Goal: Task Accomplishment & Management: Manage account settings

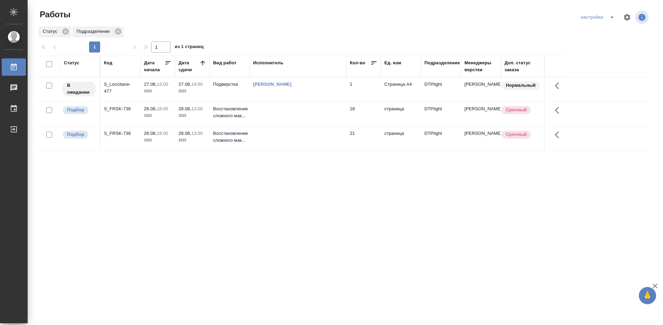
click at [116, 107] on div "S_FRSK-736" at bounding box center [120, 108] width 33 height 7
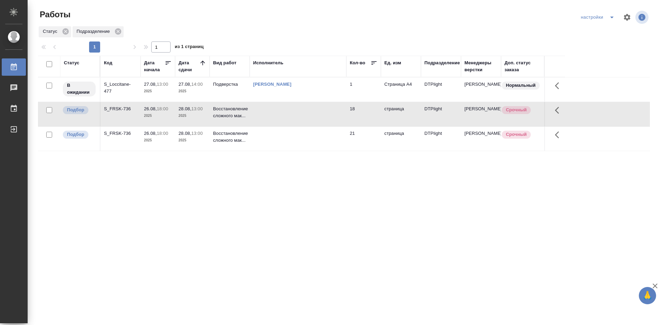
click at [116, 107] on div "S_FRSK-736" at bounding box center [120, 108] width 33 height 7
click at [262, 180] on div "Статус Код Дата начала Дата сдачи Вид работ Исполнитель Кол-во Ед. изм Подразде…" at bounding box center [344, 180] width 612 height 249
click at [124, 132] on div "S_FRSK-736" at bounding box center [120, 133] width 33 height 7
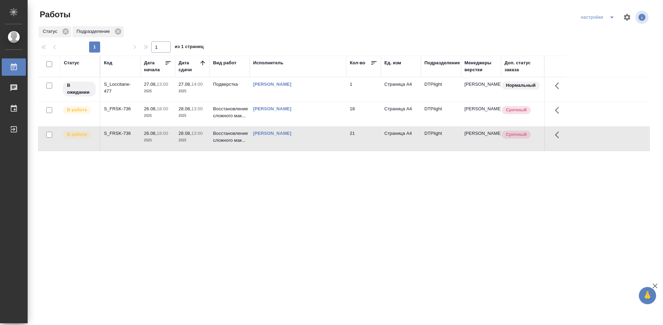
click at [118, 109] on div "S_FRSK-736" at bounding box center [120, 108] width 33 height 7
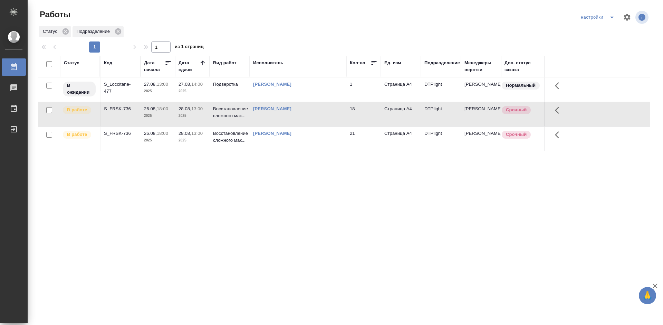
click at [118, 109] on div "S_FRSK-736" at bounding box center [120, 108] width 33 height 7
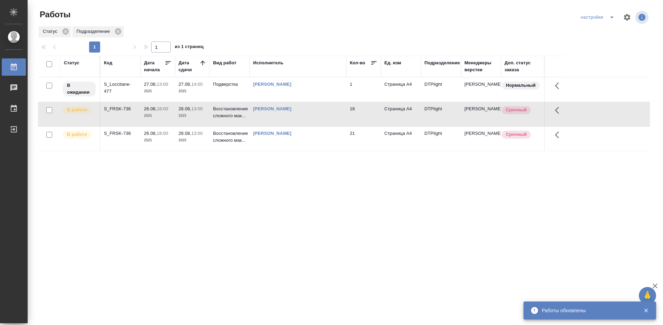
click at [124, 132] on div "S_FRSK-736" at bounding box center [120, 133] width 33 height 7
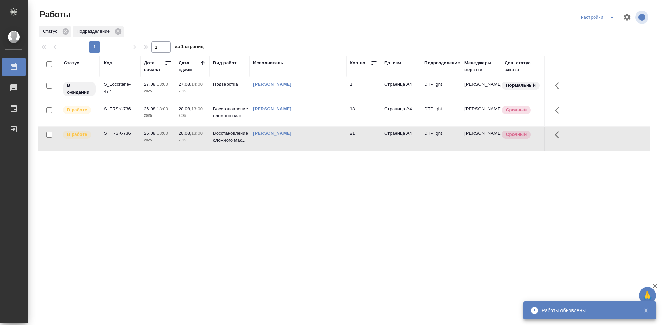
click at [124, 132] on div "S_FRSK-736" at bounding box center [120, 133] width 33 height 7
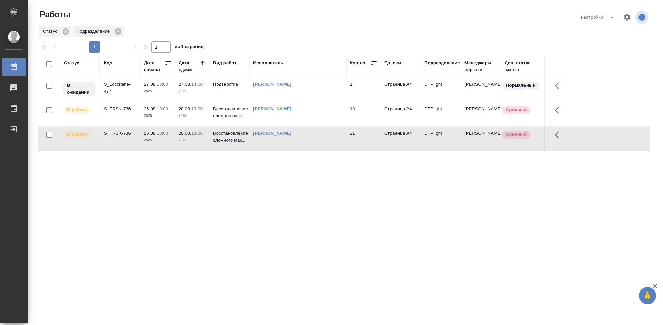
click at [118, 109] on div "S_FRSK-736" at bounding box center [120, 108] width 33 height 7
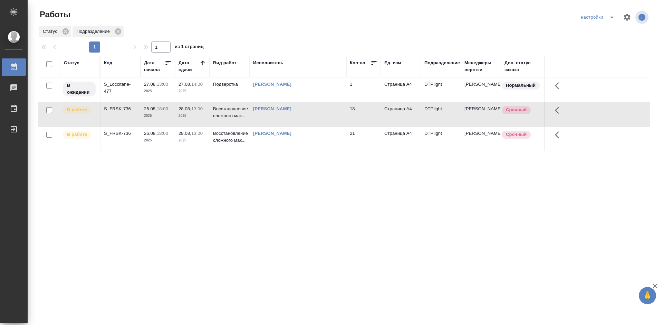
click at [118, 109] on div "S_FRSK-736" at bounding box center [120, 108] width 33 height 7
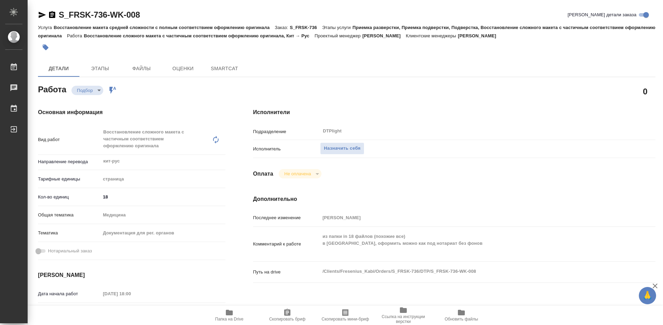
type textarea "x"
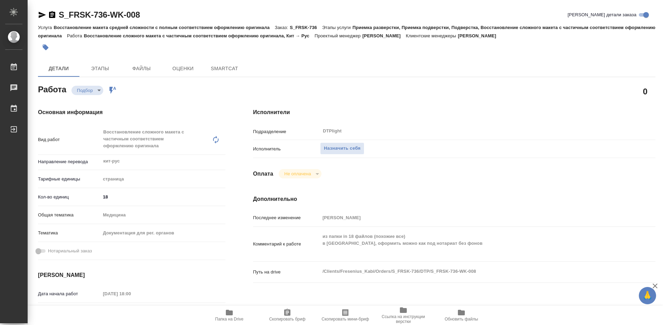
type textarea "x"
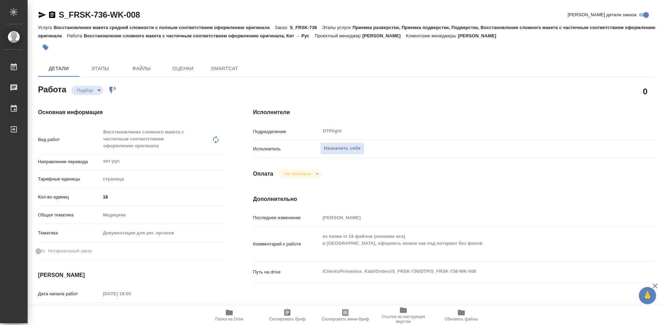
type textarea "x"
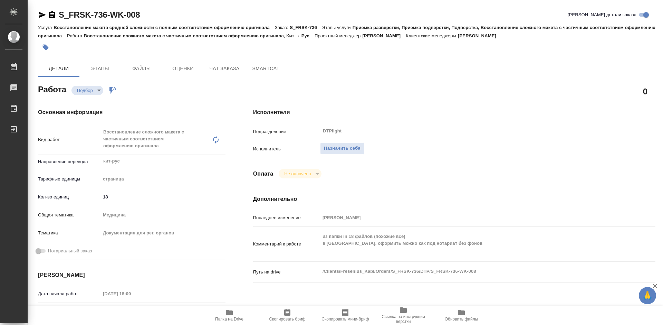
type textarea "x"
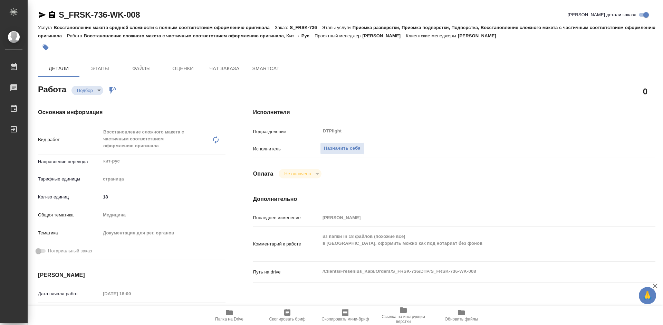
type textarea "x"
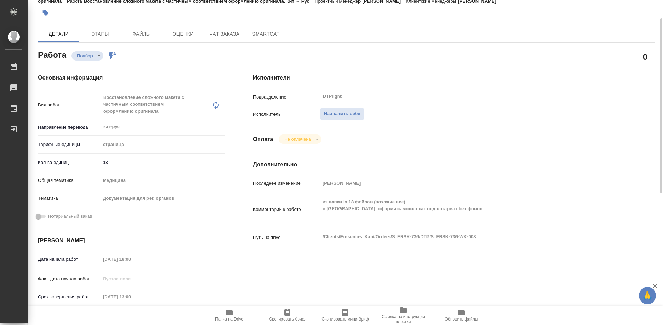
scroll to position [69, 0]
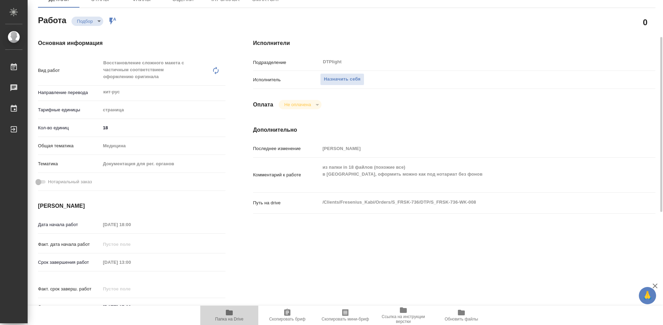
click at [225, 313] on span "Папка на Drive" at bounding box center [230, 314] width 50 height 13
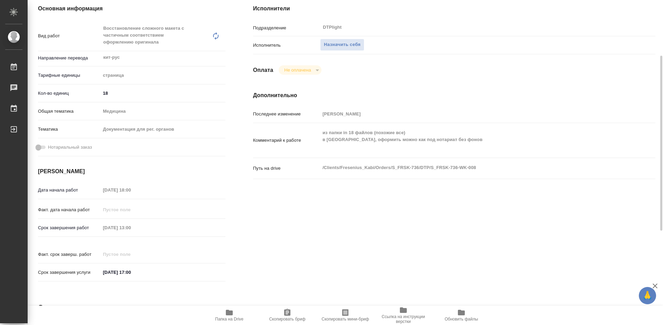
scroll to position [0, 0]
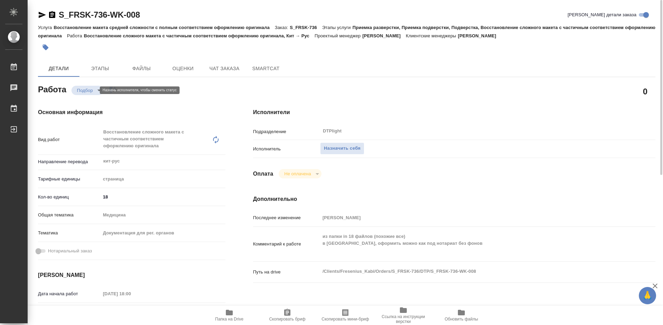
click at [94, 89] on body "🙏 .cls-1 fill:#fff; AWATERA Tretyakova Mariya Работы 0 Чаты График Выйти S_FRSK…" at bounding box center [331, 162] width 663 height 325
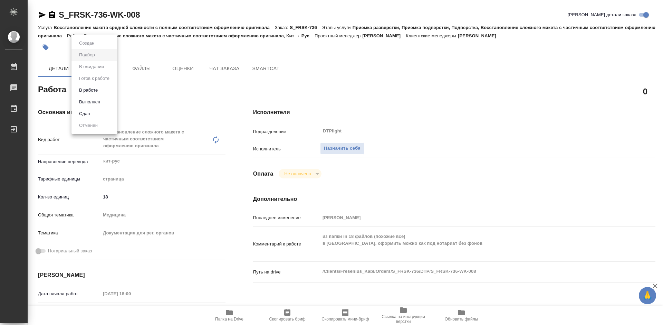
click at [354, 148] on div at bounding box center [331, 162] width 663 height 325
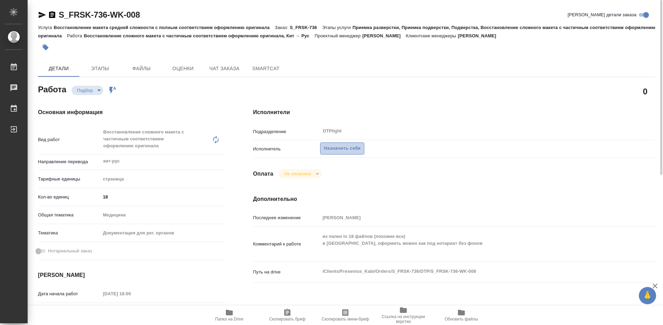
click at [336, 147] on span "Назначить себя" at bounding box center [342, 148] width 37 height 8
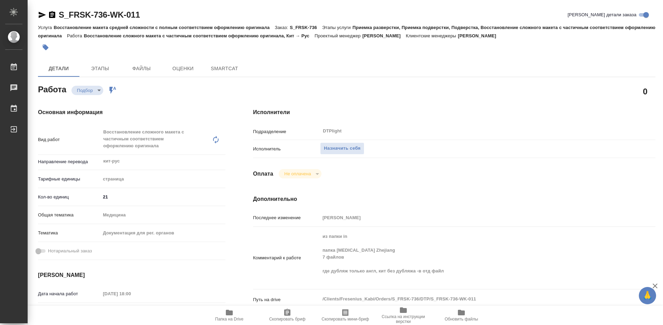
type textarea "x"
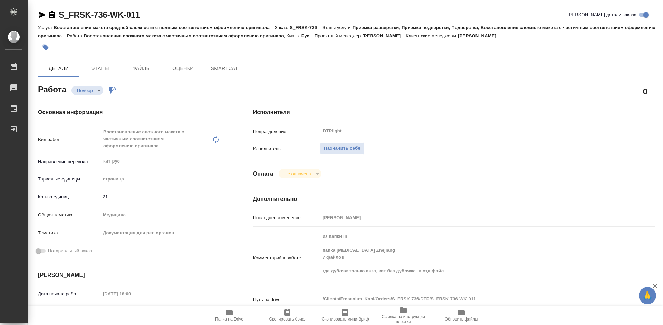
type textarea "x"
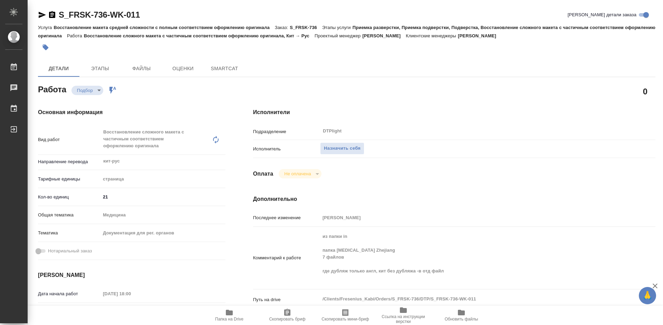
type textarea "x"
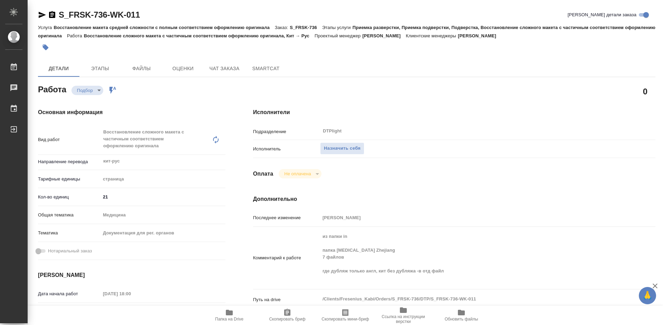
type textarea "x"
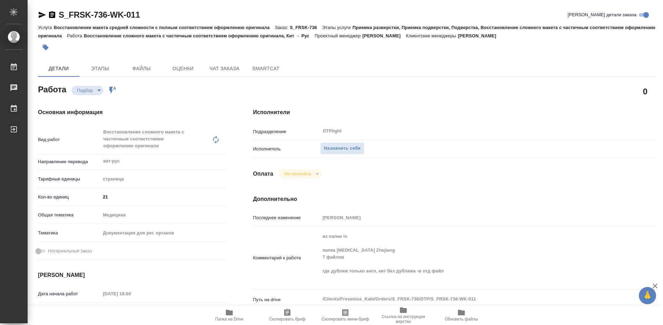
scroll to position [35, 0]
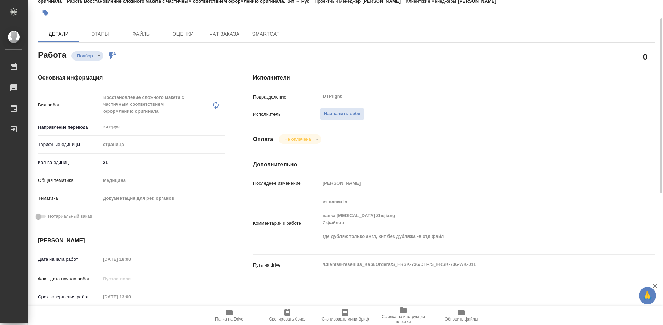
type textarea "x"
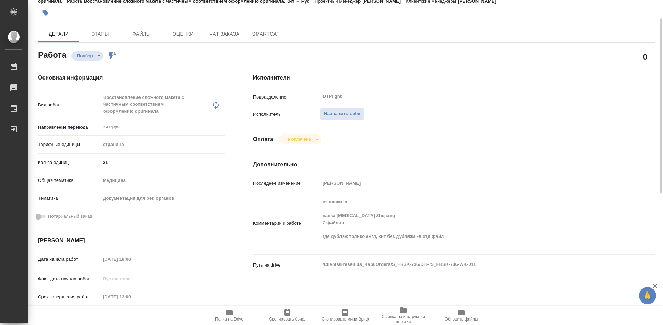
click at [230, 315] on icon "button" at bounding box center [229, 312] width 8 height 8
click at [346, 110] on span "Назначить себя" at bounding box center [342, 114] width 37 height 8
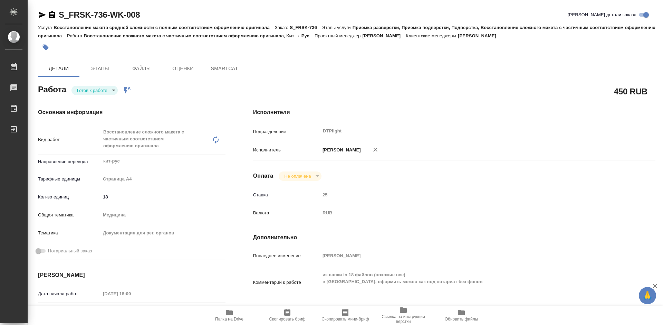
type textarea "x"
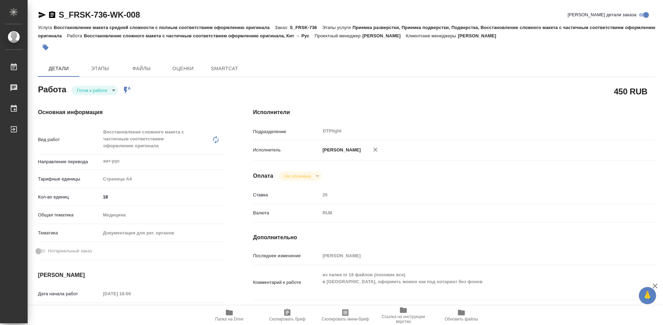
type textarea "x"
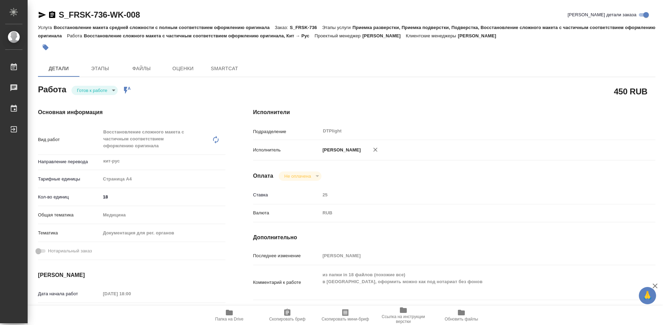
type textarea "x"
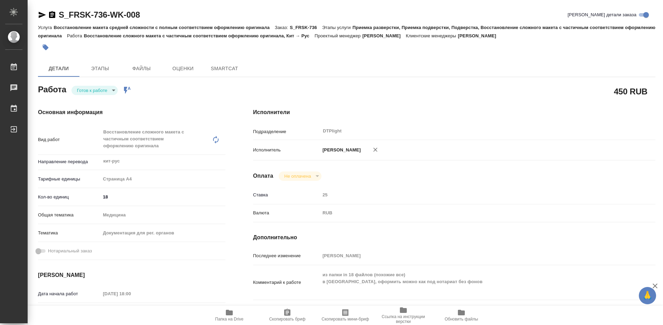
type textarea "x"
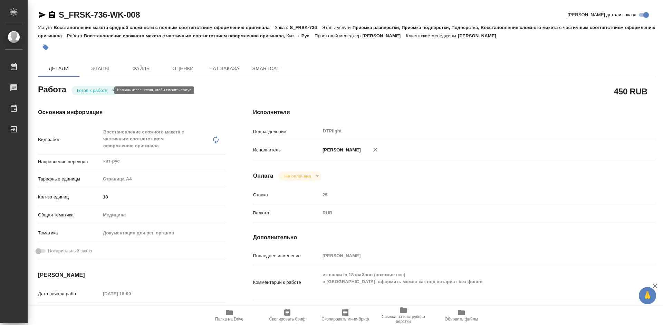
click at [103, 90] on body "🙏 .cls-1 fill:#fff; AWATERA Tretyakova Mariya Работы Чаты График Выйти S_FRSK-7…" at bounding box center [331, 162] width 663 height 325
type textarea "x"
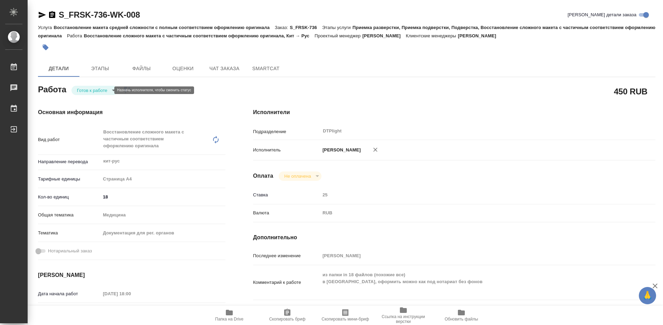
type textarea "x"
click at [94, 90] on button "В работе" at bounding box center [88, 90] width 23 height 8
type textarea "x"
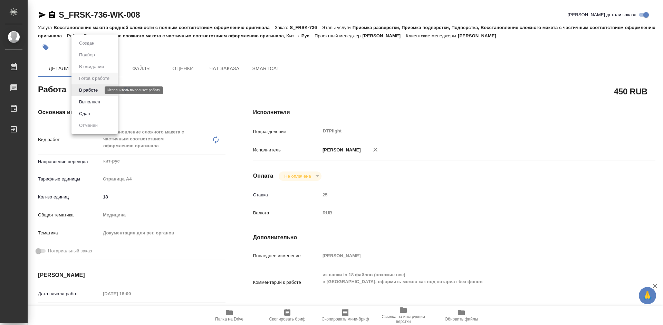
type textarea "x"
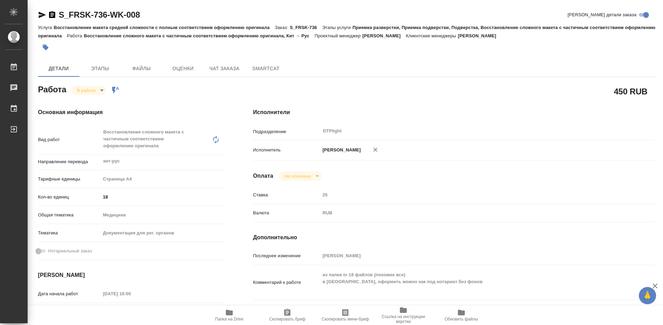
type textarea "x"
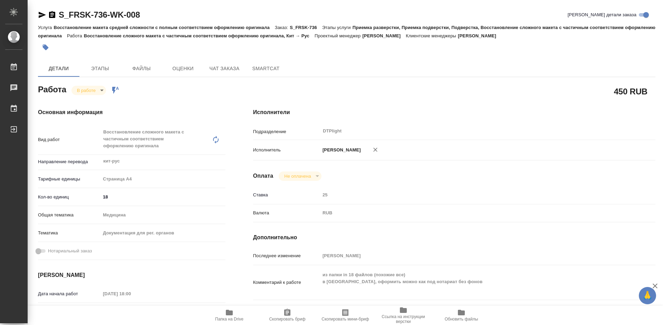
type textarea "x"
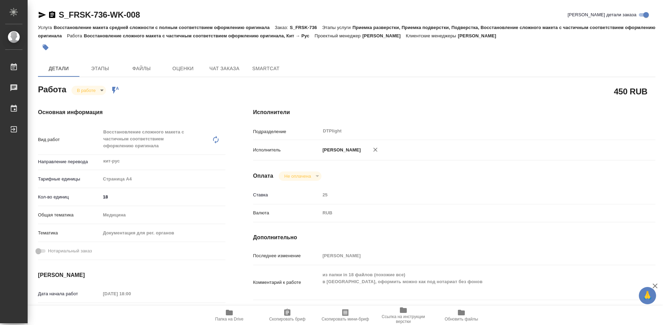
type textarea "x"
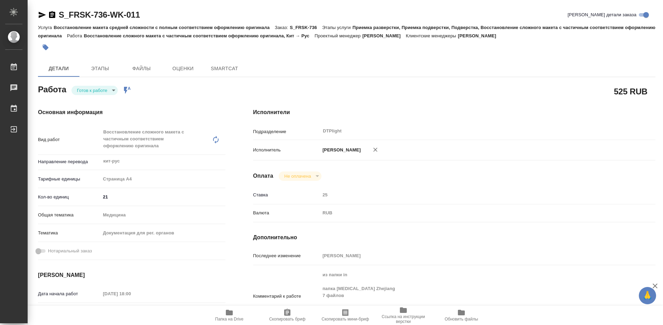
type textarea "x"
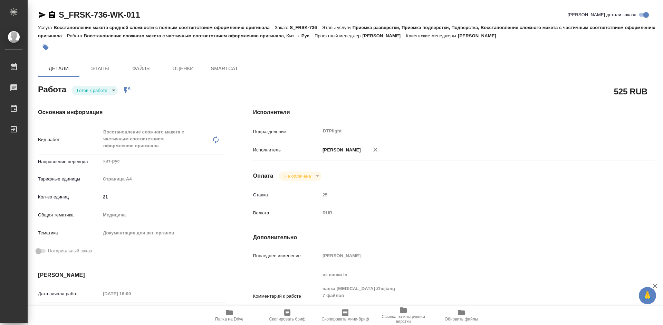
type textarea "x"
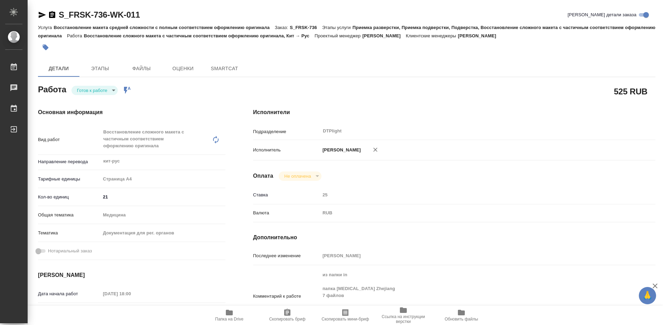
type textarea "x"
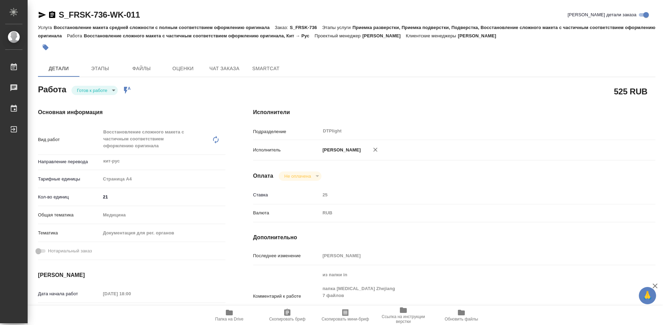
type textarea "x"
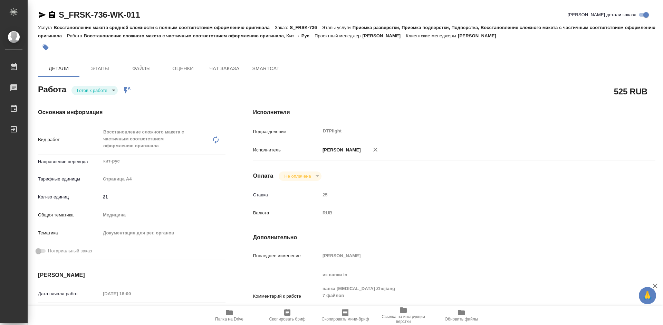
click at [100, 89] on body "🙏 .cls-1 fill:#fff; AWATERA Tretyakova Mariya Работы Чаты График Выйти S_FRSK-7…" at bounding box center [331, 162] width 663 height 325
click at [97, 89] on button "В работе" at bounding box center [88, 90] width 23 height 8
type textarea "x"
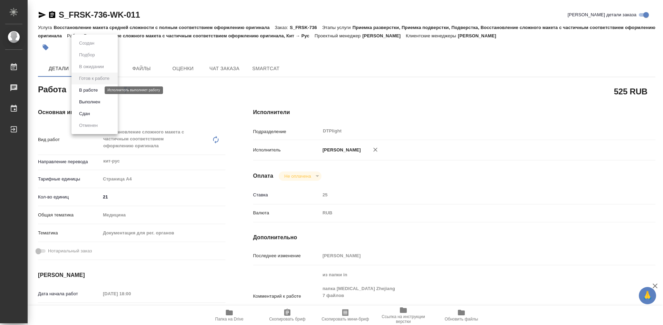
type textarea "x"
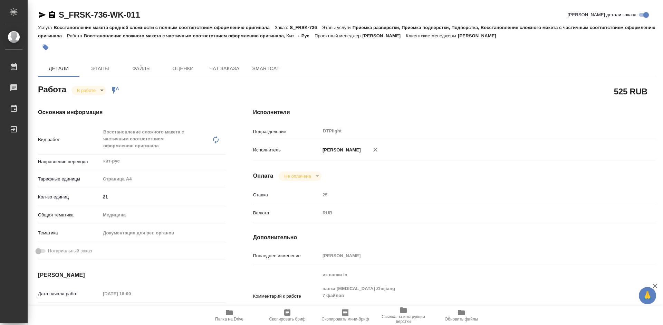
type textarea "x"
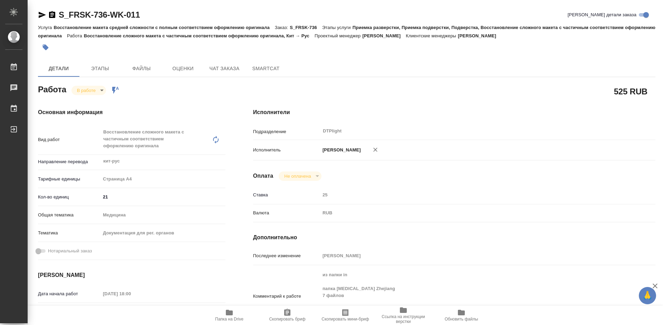
type textarea "x"
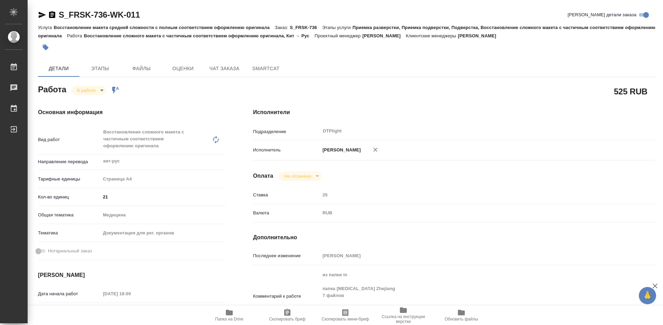
type textarea "x"
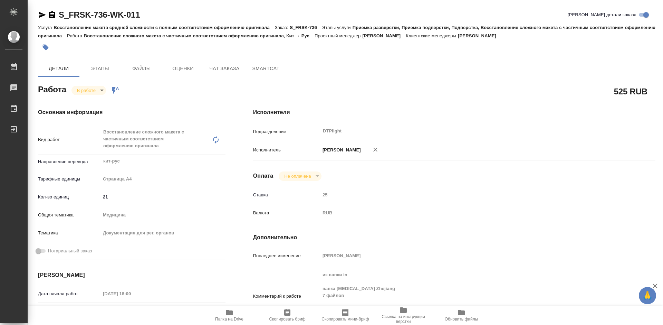
type textarea "x"
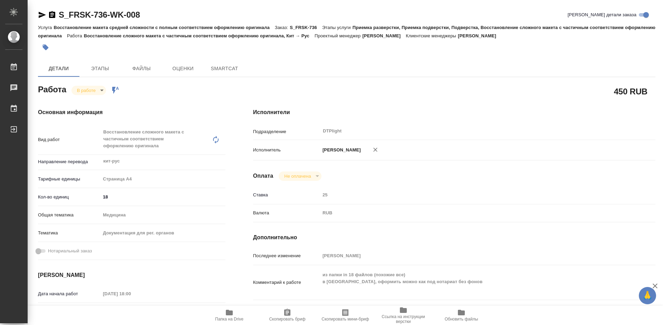
type textarea "x"
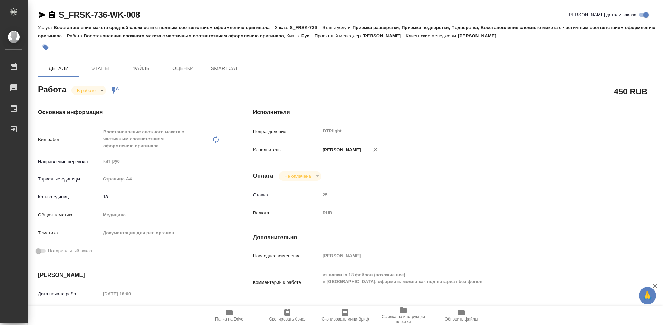
type textarea "x"
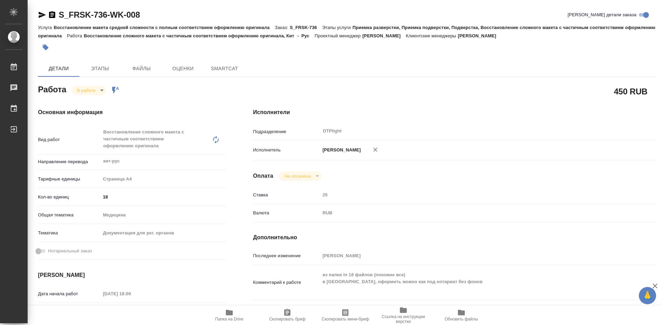
type textarea "x"
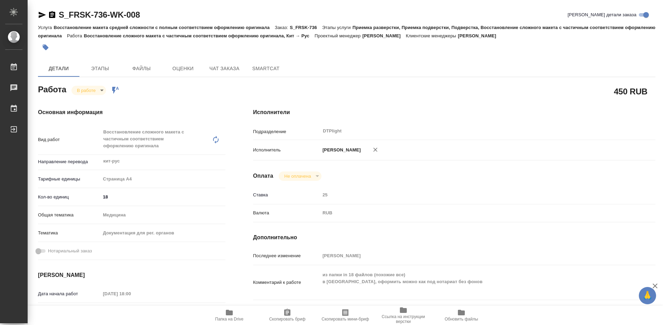
type textarea "x"
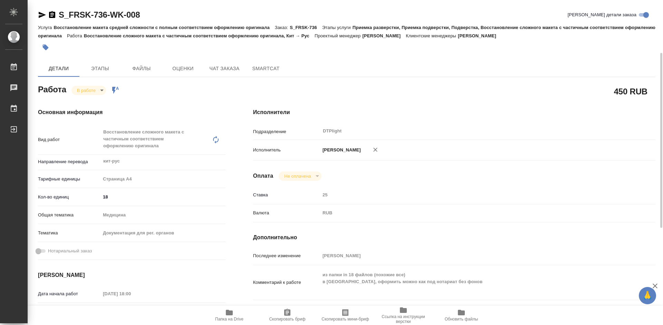
scroll to position [35, 0]
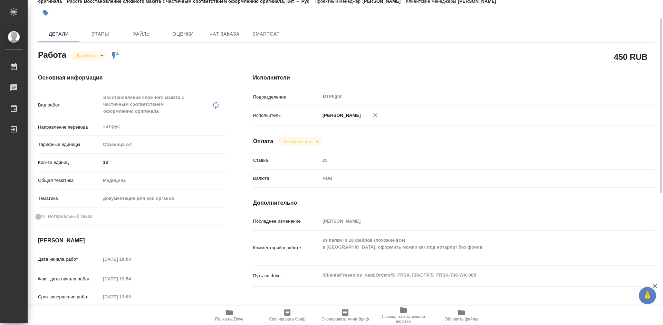
type textarea "x"
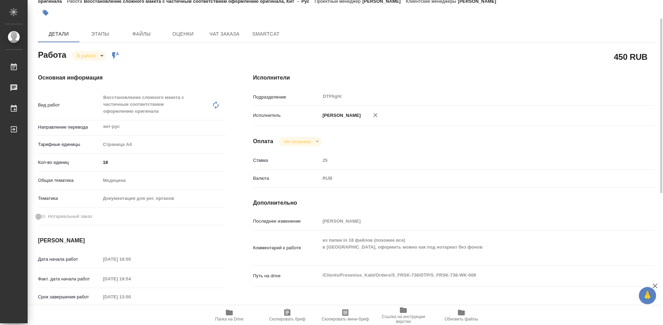
click at [229, 311] on icon "button" at bounding box center [229, 313] width 7 height 6
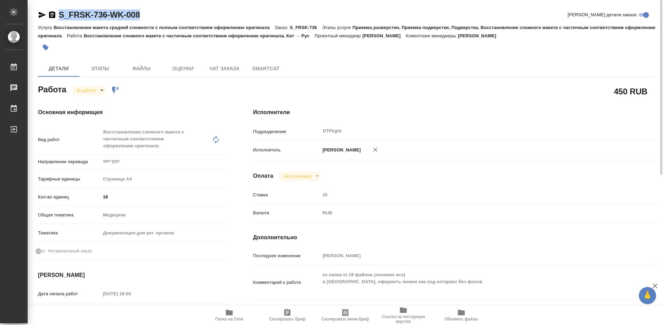
drag, startPoint x: 149, startPoint y: 12, endPoint x: 51, endPoint y: 16, distance: 97.5
click at [51, 16] on div "S_FRSK-736-WK-008 Кратко детали заказа" at bounding box center [347, 14] width 618 height 11
copy link "S_FRSK-736-WK-008"
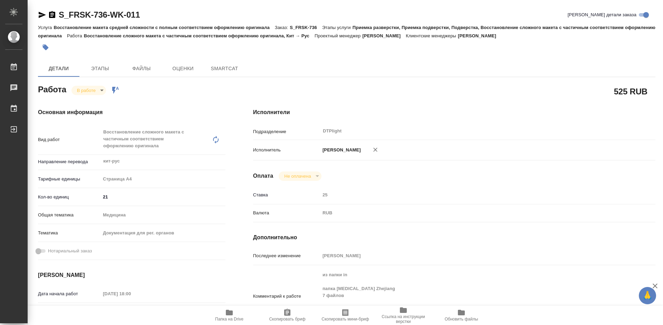
type textarea "x"
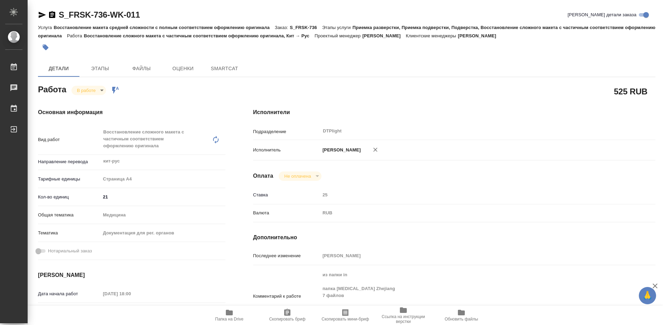
type textarea "x"
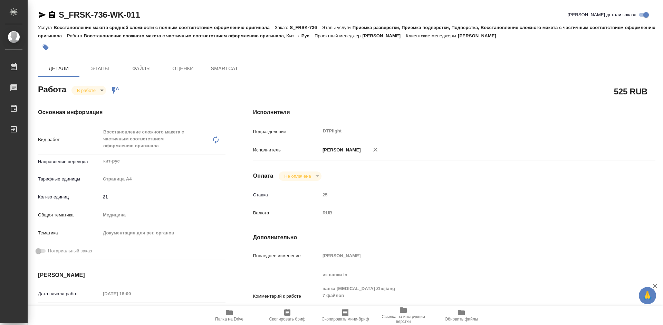
type textarea "x"
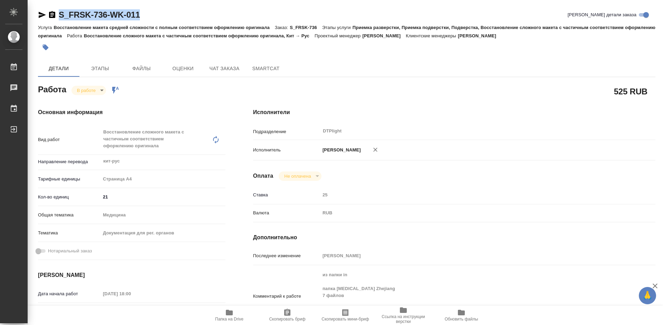
type textarea "x"
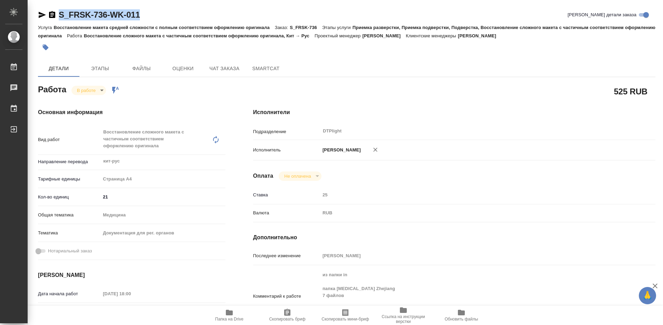
drag, startPoint x: 144, startPoint y: 17, endPoint x: 58, endPoint y: 18, distance: 85.4
click at [58, 18] on div "S_FRSK-736-WK-011 Кратко детали заказа" at bounding box center [347, 14] width 618 height 11
copy link "S_FRSK-736-WK-011"
type textarea "x"
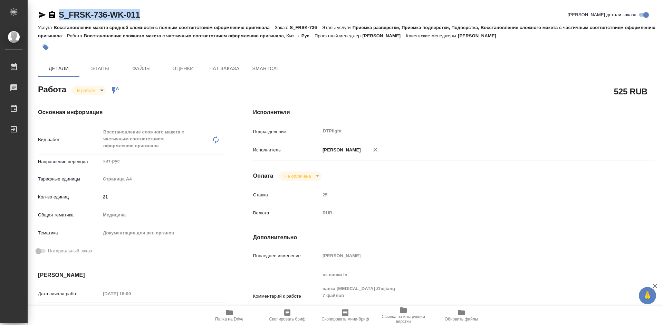
type textarea "x"
click at [229, 312] on icon "button" at bounding box center [229, 313] width 7 height 6
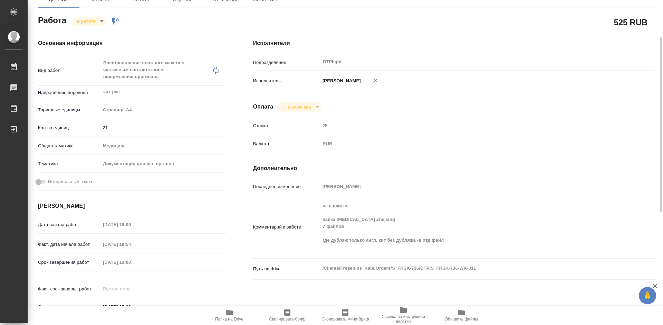
scroll to position [104, 0]
